Goal: Find specific page/section: Find specific page/section

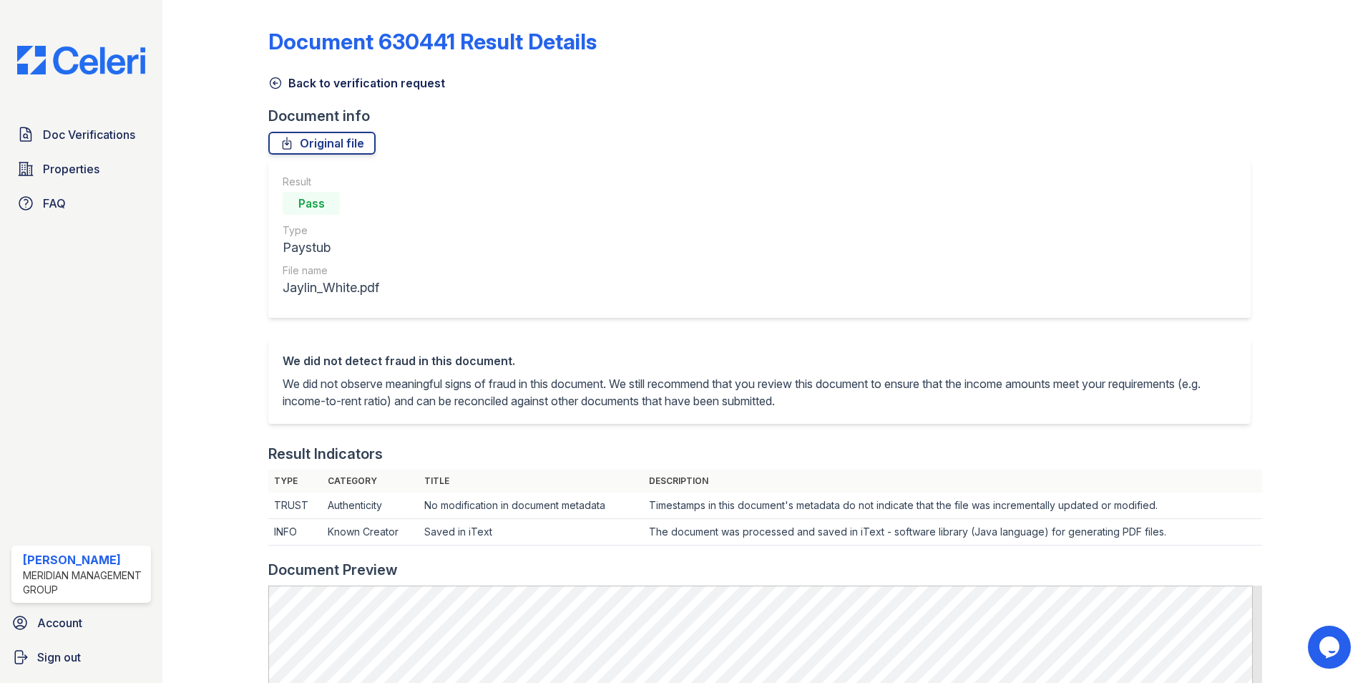
scroll to position [62, 0]
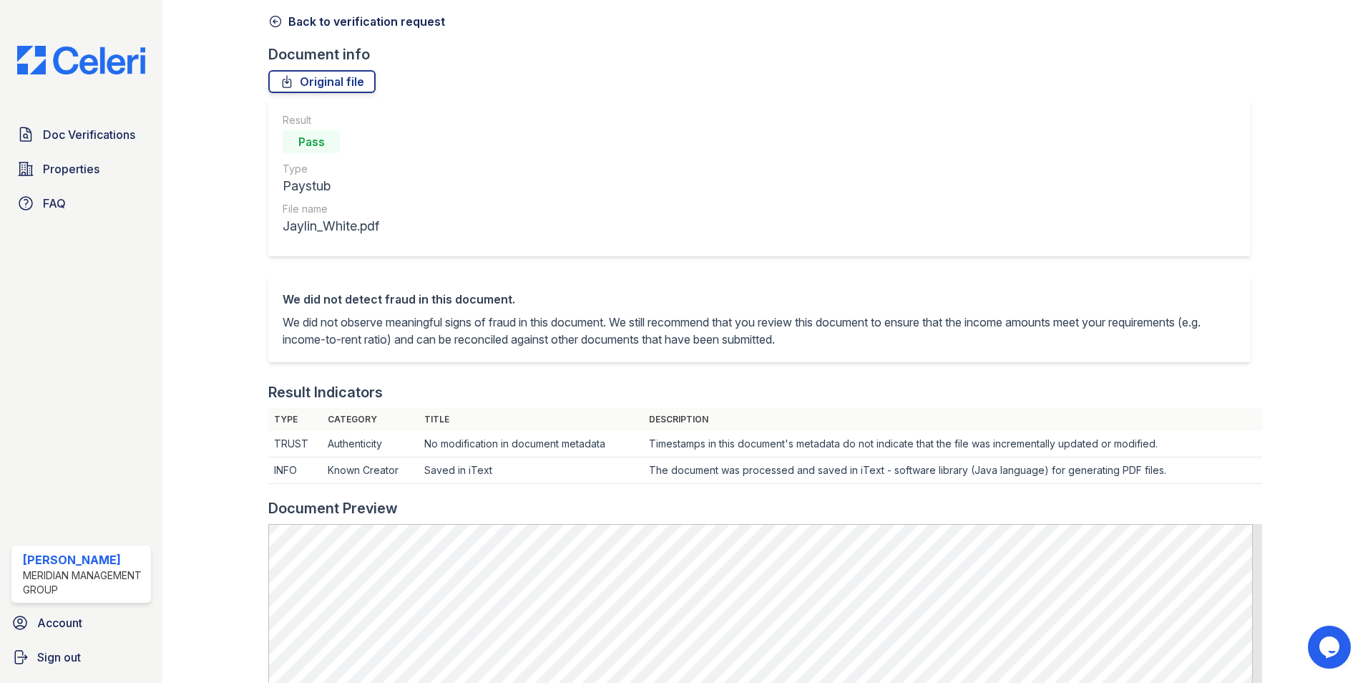
click at [65, 63] on img at bounding box center [81, 60] width 151 height 29
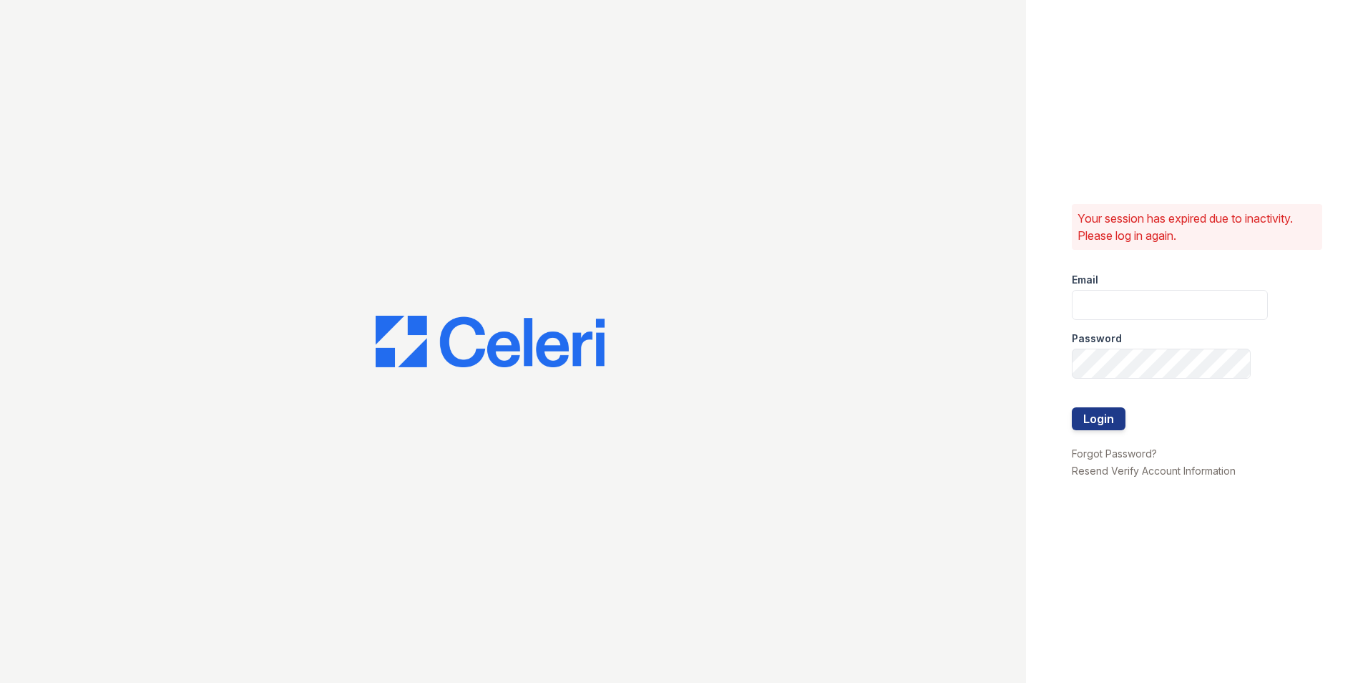
type input "[EMAIL_ADDRESS][DOMAIN_NAME]"
click at [1107, 417] on button "Login" at bounding box center [1099, 418] width 54 height 23
